Goal: Information Seeking & Learning: Check status

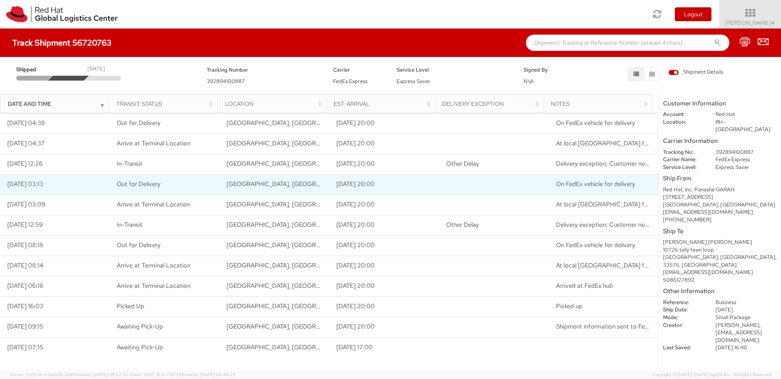
click at [137, 185] on span "Out for Delivery" at bounding box center [139, 184] width 44 height 8
click at [568, 182] on span "On FedEx vehicle for delivery" at bounding box center [595, 184] width 79 height 8
click at [70, 192] on td "[DATE] 03:13" at bounding box center [55, 184] width 110 height 20
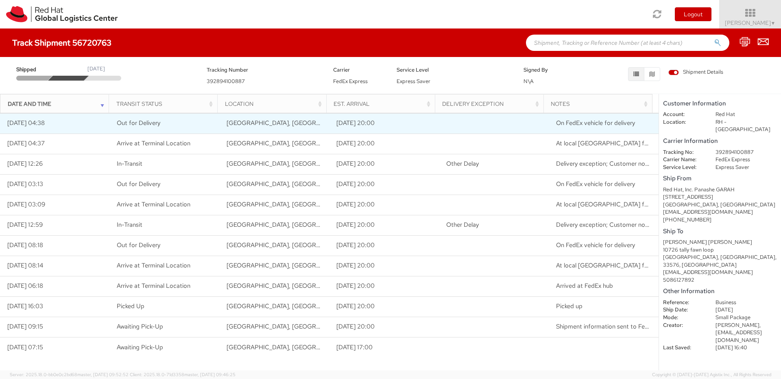
click at [58, 128] on td "[DATE] 04:38" at bounding box center [55, 123] width 110 height 20
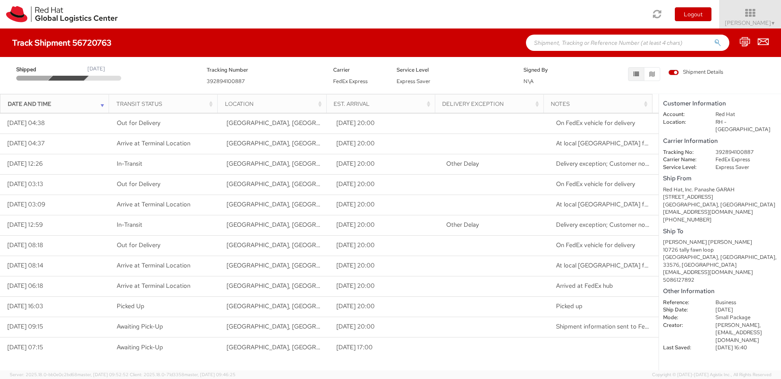
click at [738, 148] on dd "392894100887" at bounding box center [746, 152] width 74 height 8
copy dd "392894100887"
